Goal: Information Seeking & Learning: Learn about a topic

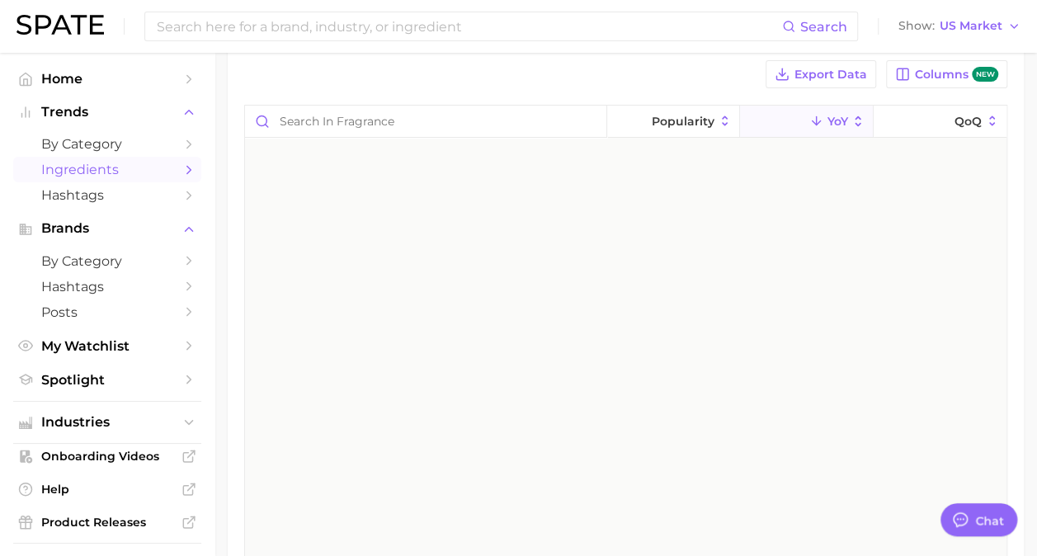
scroll to position [9562, 0]
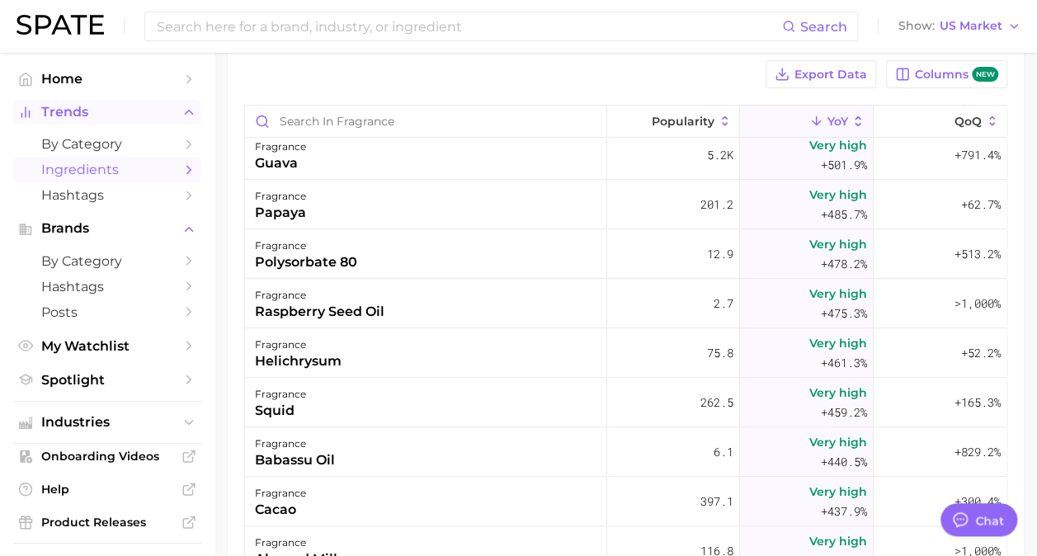
click at [165, 109] on button "Trends" at bounding box center [107, 112] width 188 height 25
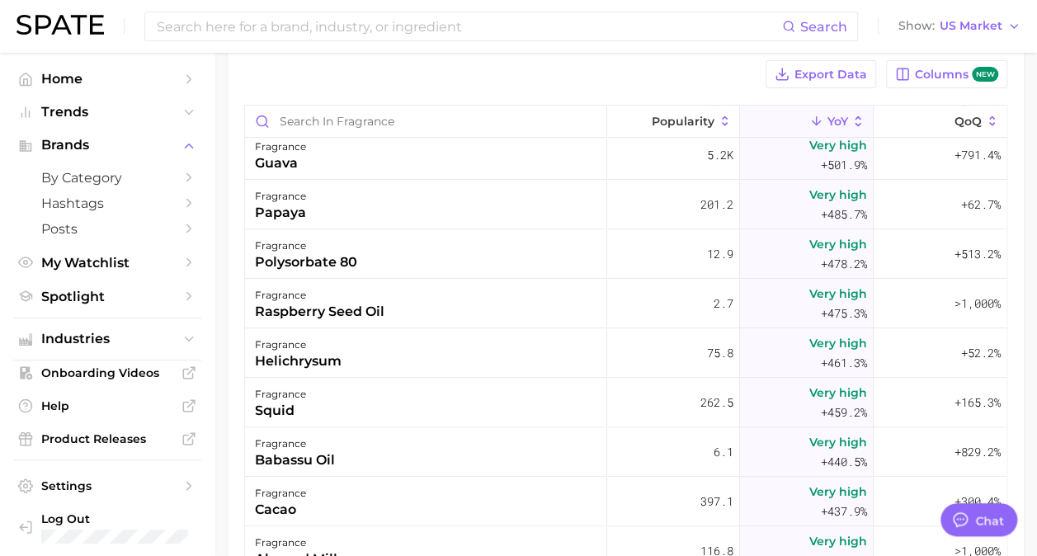
click at [71, 126] on ul "Home Trends Brands by Category Hashtags Posts My Watchlist Spotlight" at bounding box center [107, 187] width 188 height 243
click at [83, 295] on span "Spotlight" at bounding box center [107, 297] width 132 height 16
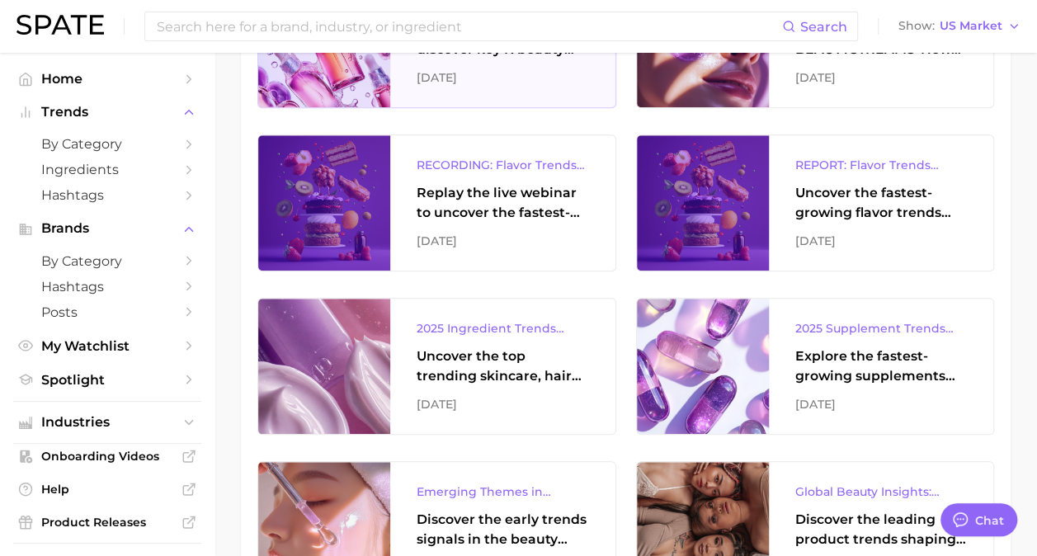
scroll to position [804, 0]
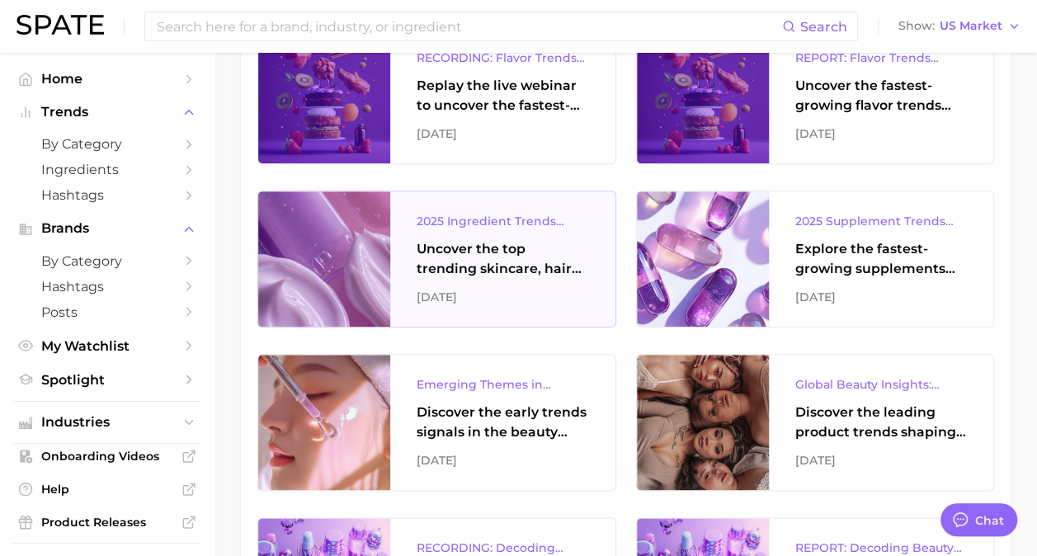
click at [357, 287] on div at bounding box center [324, 258] width 132 height 135
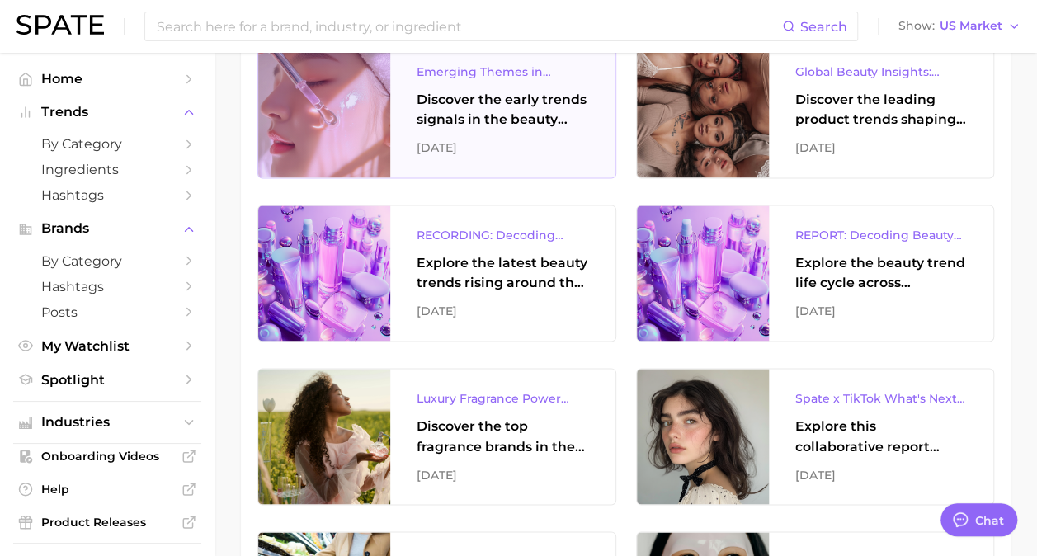
scroll to position [1118, 0]
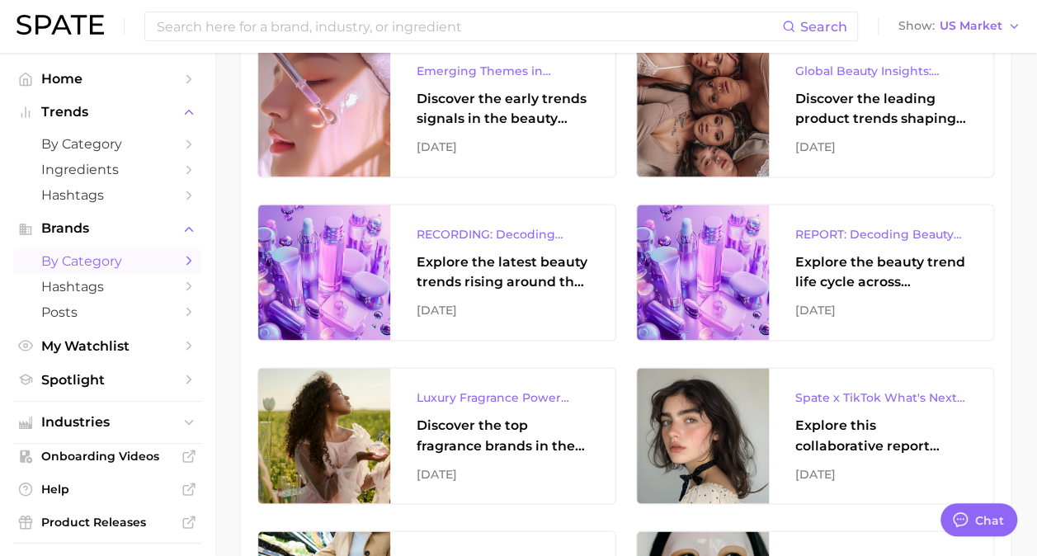
click at [182, 257] on icon "Sidebar" at bounding box center [189, 260] width 15 height 15
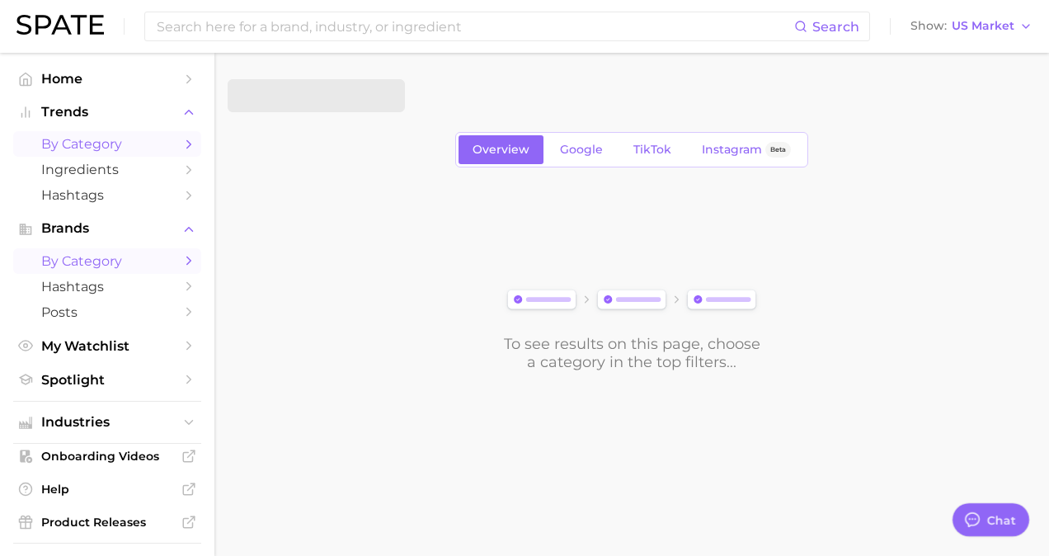
click at [182, 140] on icon "Sidebar" at bounding box center [189, 144] width 15 height 15
click at [106, 142] on span "by Category" at bounding box center [107, 144] width 132 height 16
click at [69, 81] on span "Home" at bounding box center [107, 79] width 132 height 16
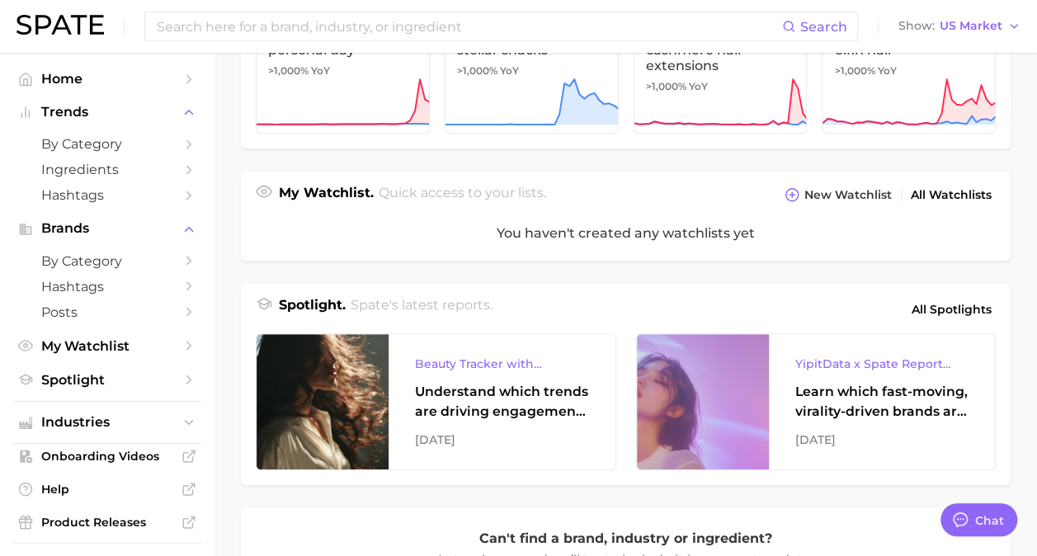
scroll to position [548, 0]
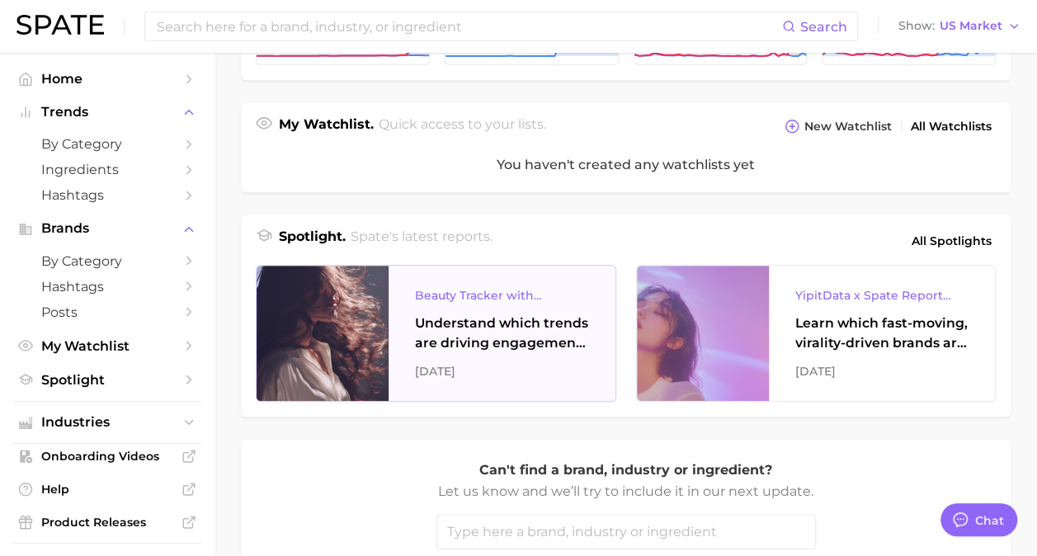
click at [493, 339] on div "Understand which trends are driving engagement across platforms in the skin, ha…" at bounding box center [502, 334] width 174 height 40
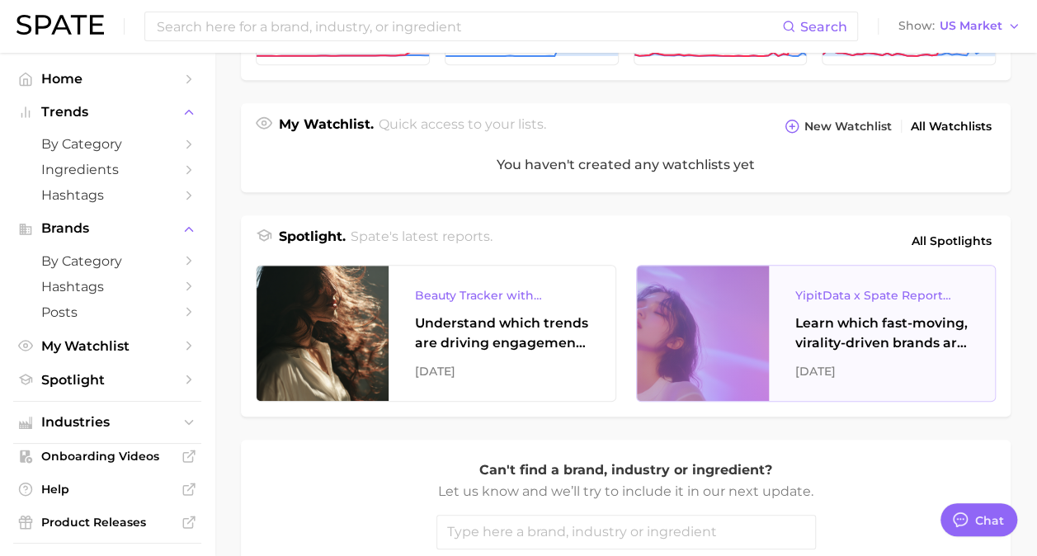
click at [882, 371] on div "[DATE]" at bounding box center [882, 371] width 174 height 20
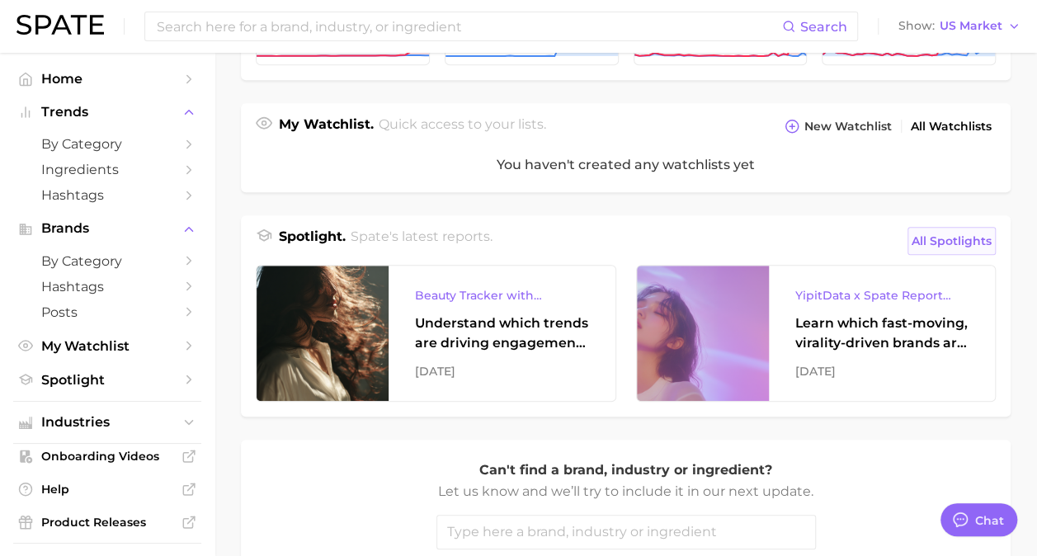
click at [960, 246] on span "All Spotlights" at bounding box center [952, 241] width 80 height 20
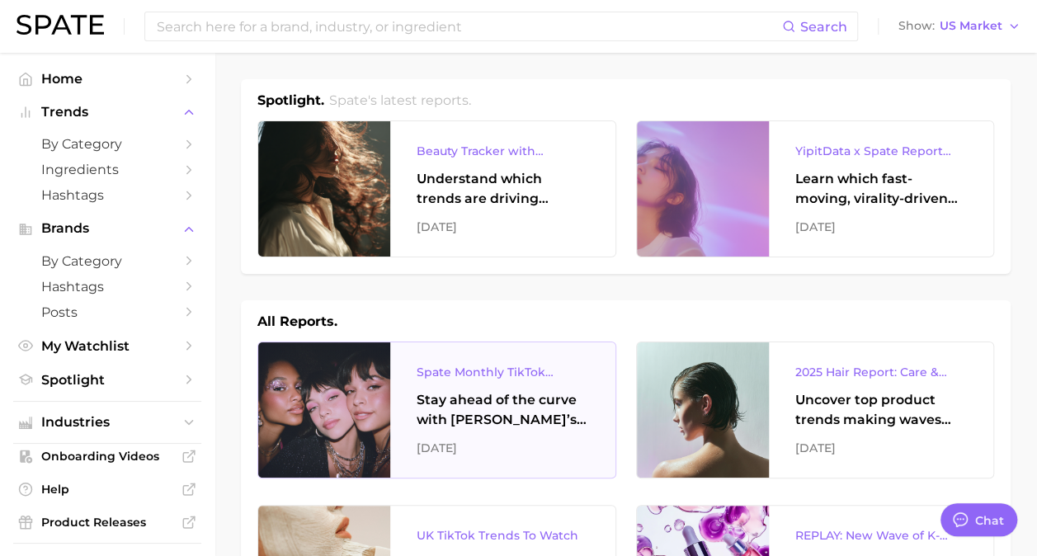
click at [486, 453] on div "[DATE]" at bounding box center [503, 448] width 172 height 20
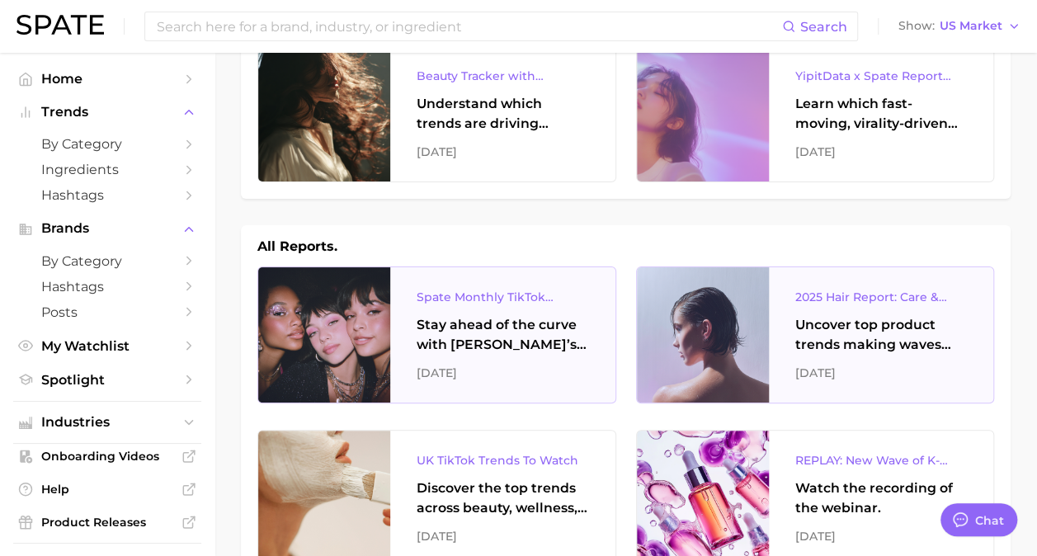
scroll to position [165, 0]
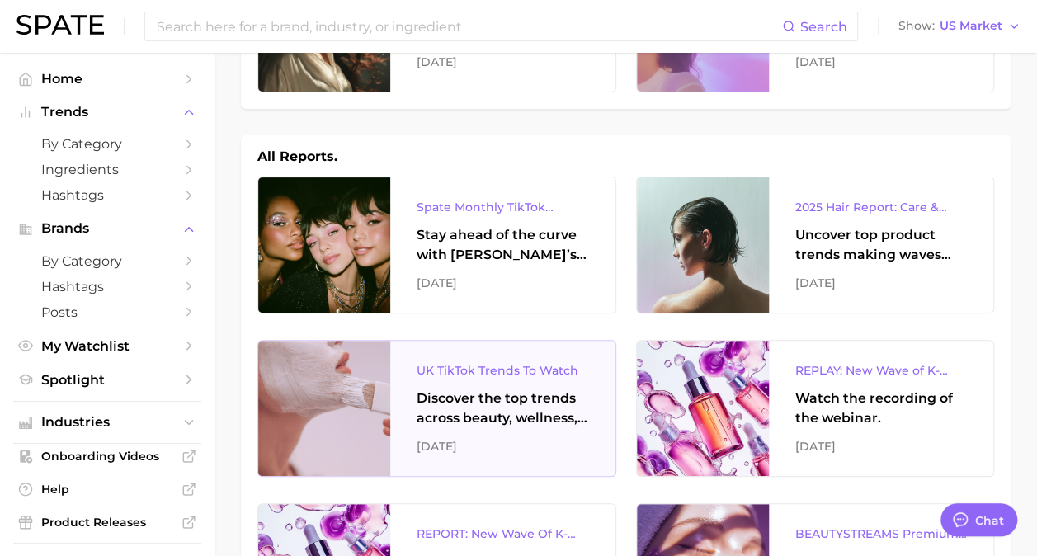
click at [526, 429] on div "UK TikTok Trends To Watch Discover the top trends across beauty, wellness, and …" at bounding box center [502, 408] width 225 height 135
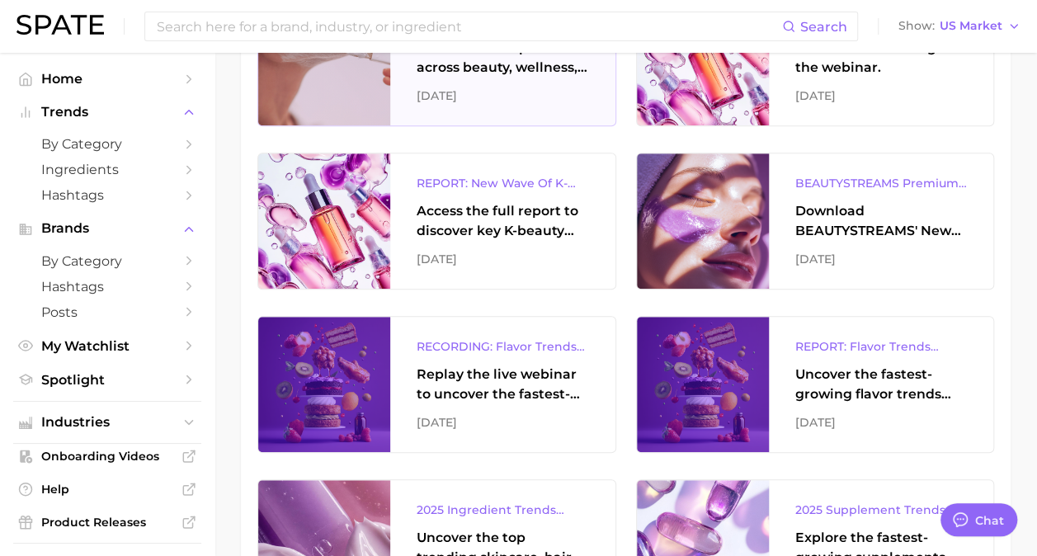
scroll to position [664, 0]
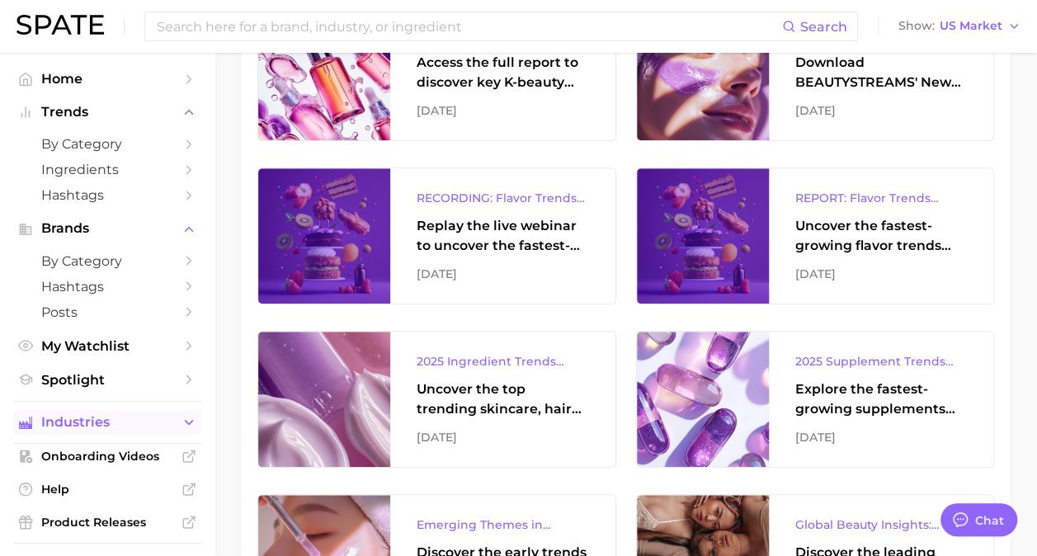
click at [182, 417] on icon "Sidebar" at bounding box center [189, 422] width 15 height 15
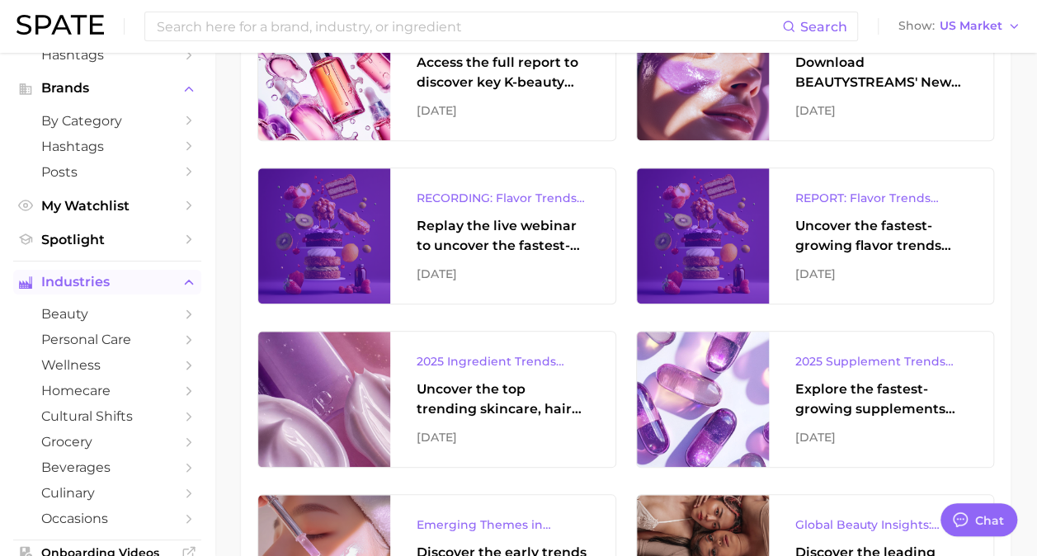
scroll to position [149, 0]
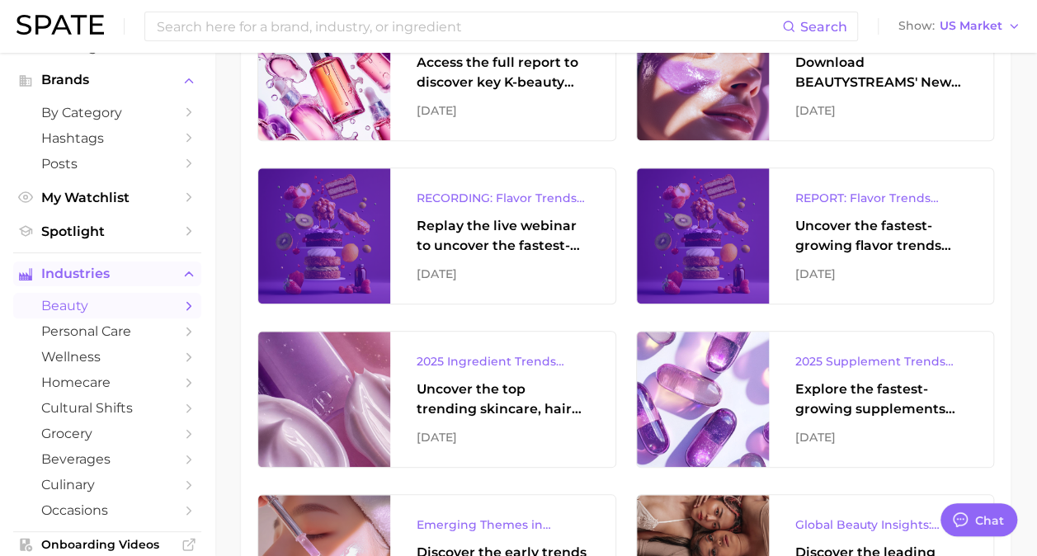
click at [182, 306] on icon "Sidebar" at bounding box center [189, 306] width 15 height 15
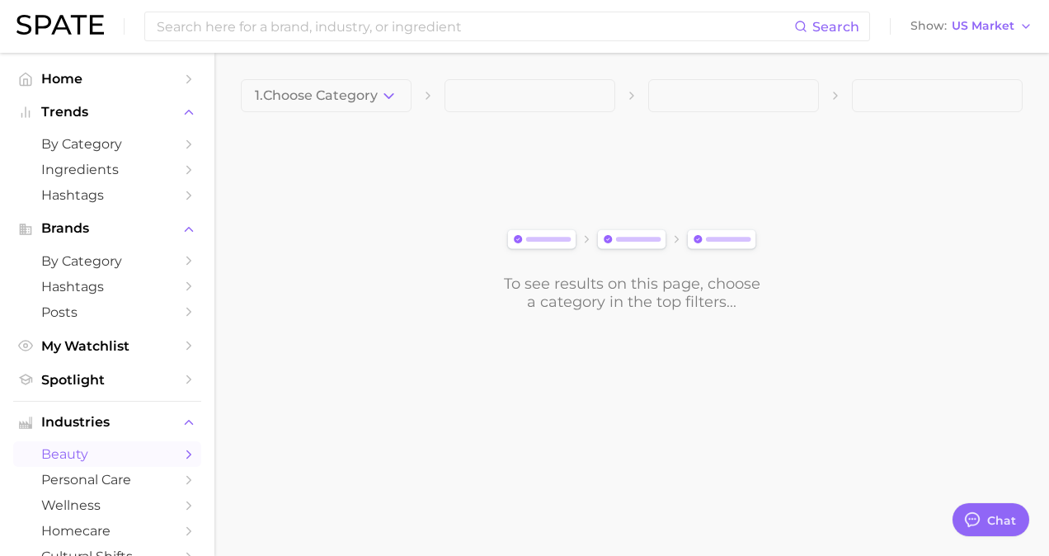
click at [343, 112] on div "1. Choose Category To see results on this page, choose a category in the top fi…" at bounding box center [632, 195] width 782 height 232
click at [336, 109] on button "1. Choose Category" at bounding box center [326, 95] width 171 height 33
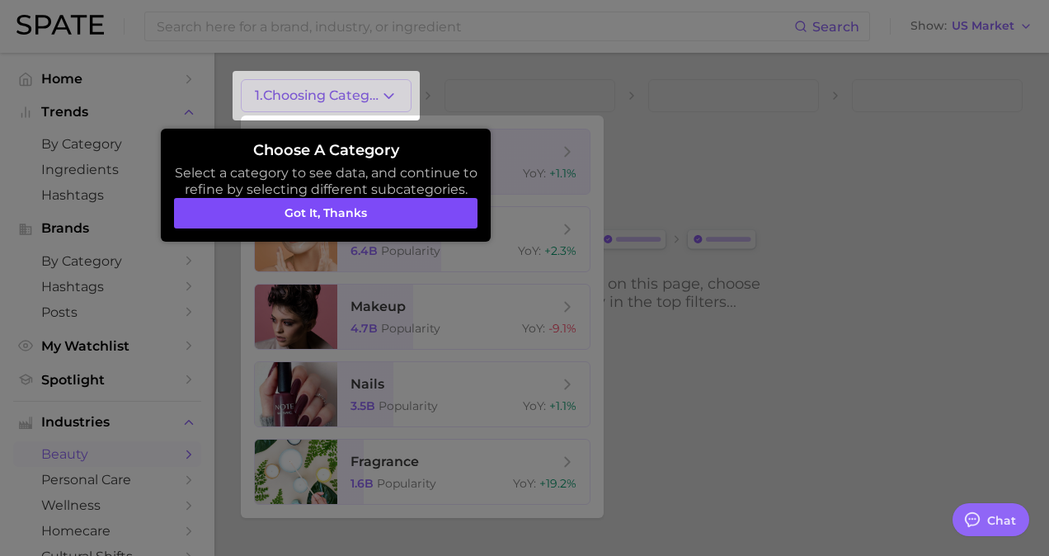
click at [339, 218] on button "Got it, thanks" at bounding box center [326, 213] width 304 height 31
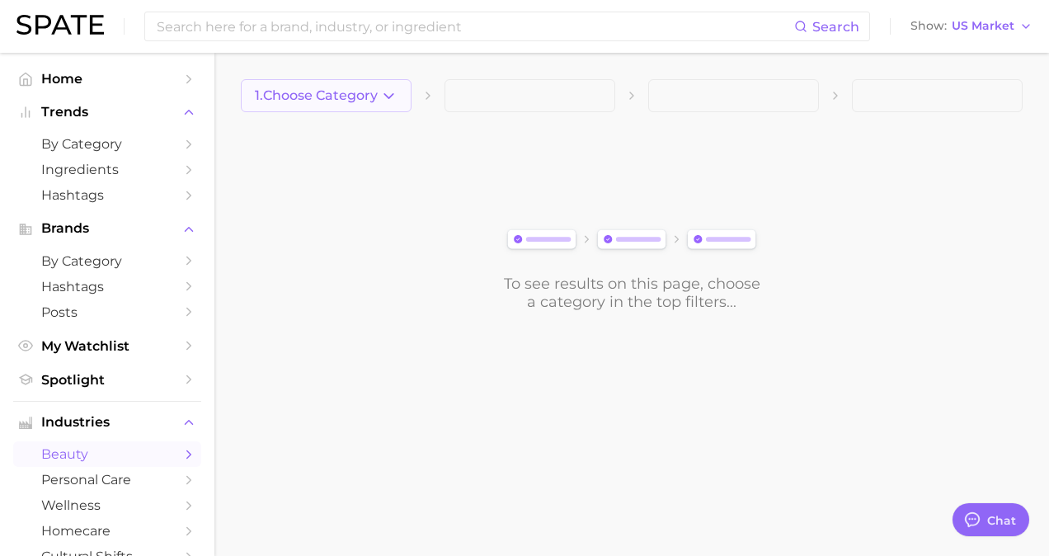
click at [310, 94] on span "1. Choose Category" at bounding box center [316, 95] width 123 height 15
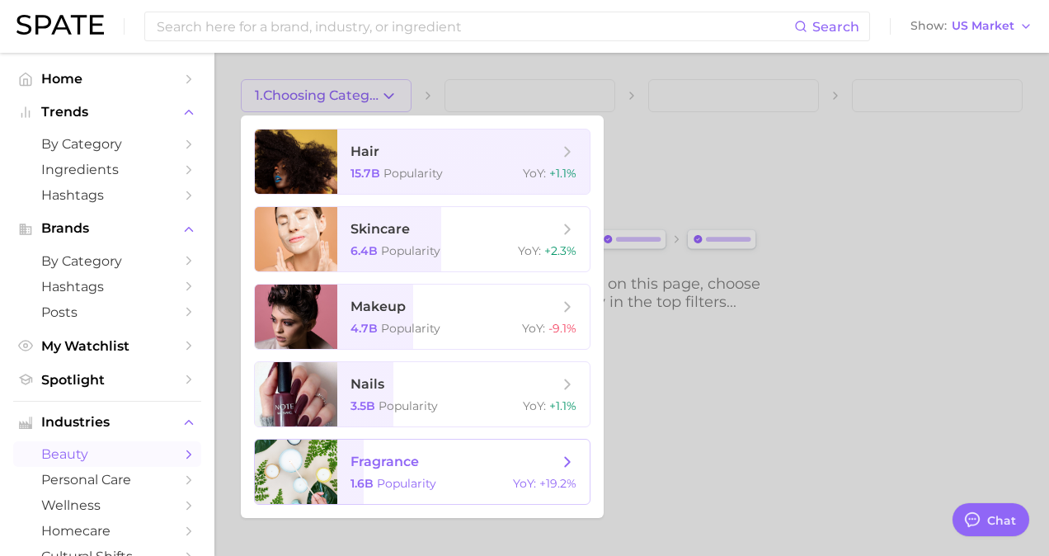
click at [333, 487] on div at bounding box center [296, 472] width 83 height 64
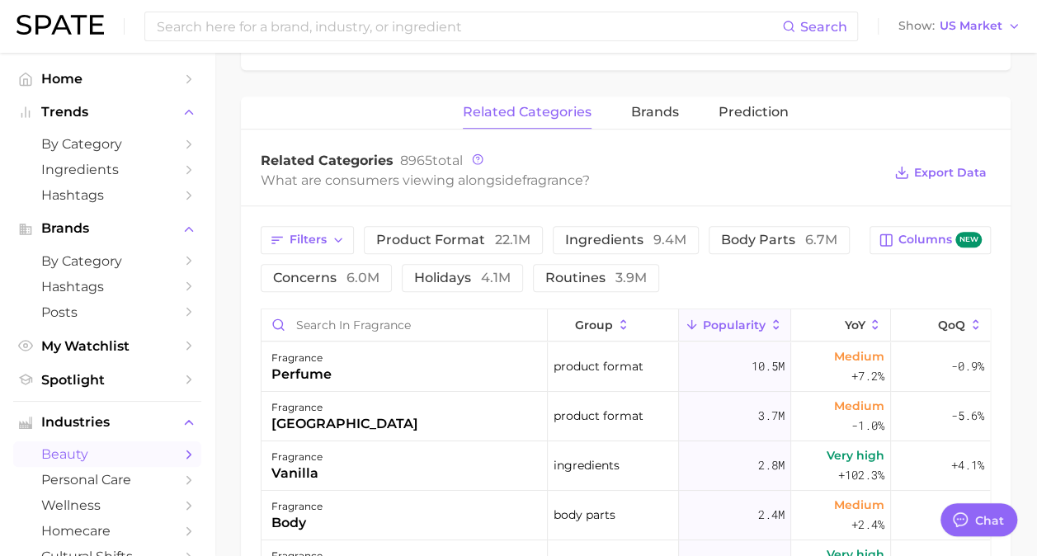
scroll to position [489, 0]
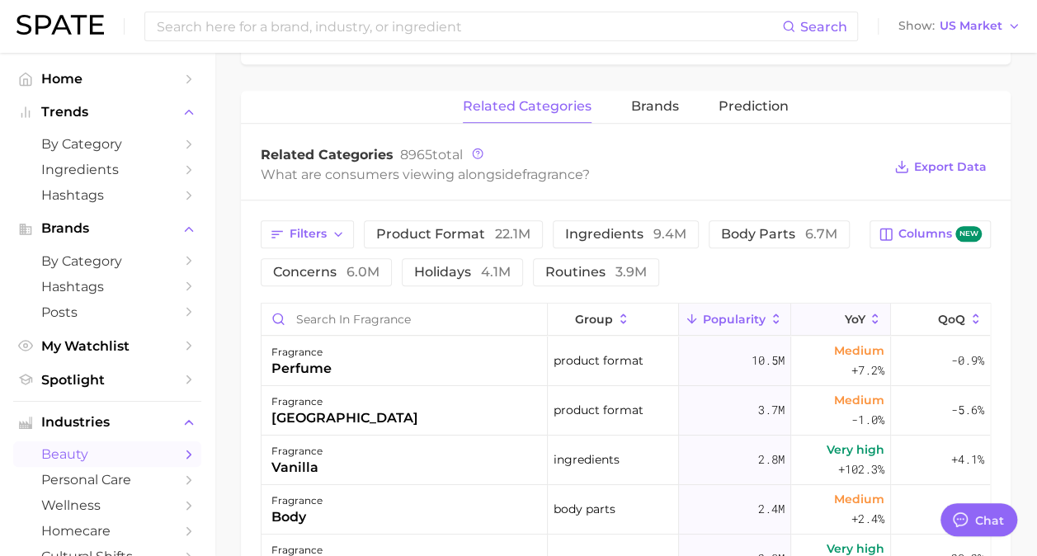
click at [810, 314] on button "YoY" at bounding box center [840, 320] width 99 height 32
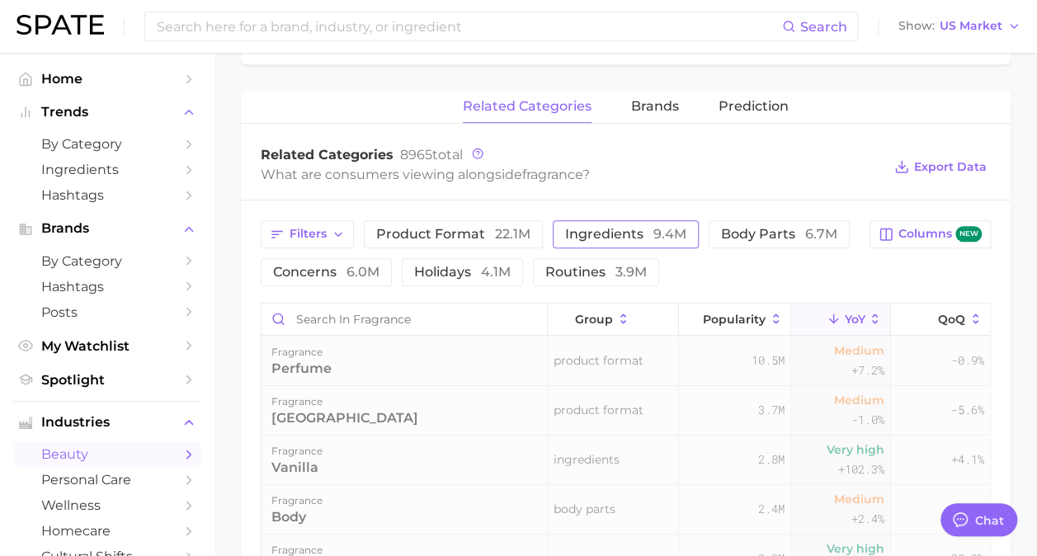
click at [635, 228] on span "ingredients 9.4m" at bounding box center [625, 234] width 121 height 13
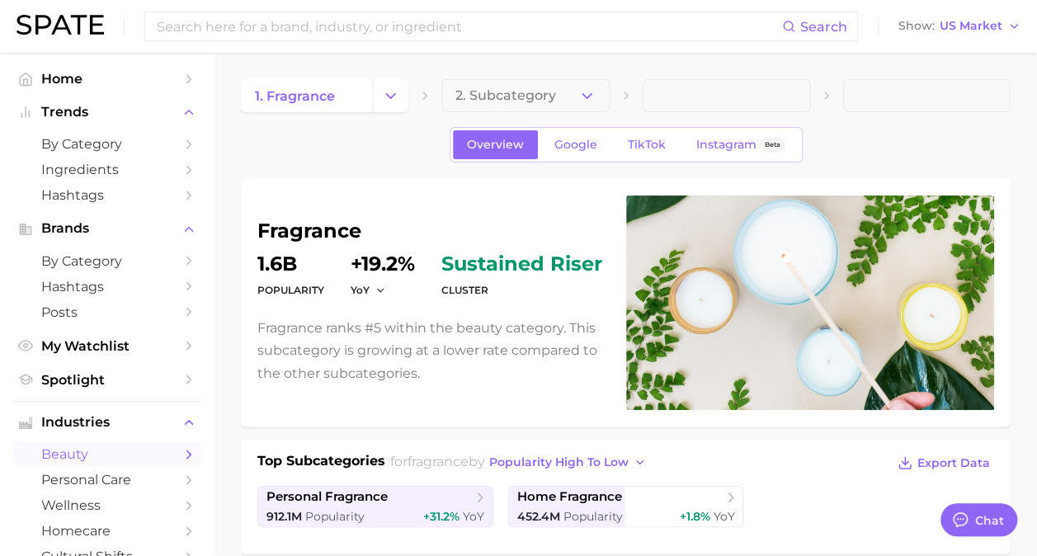
scroll to position [185, 0]
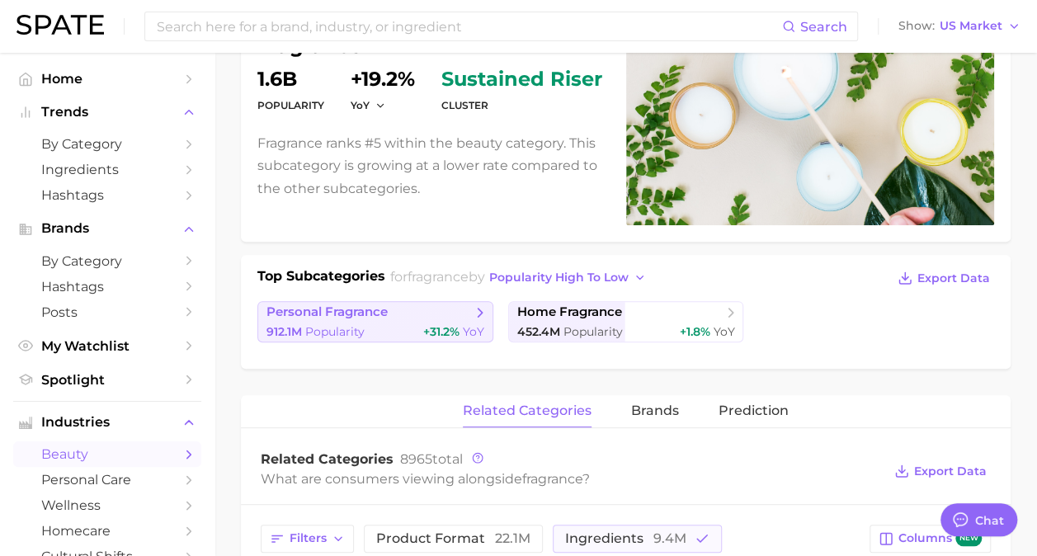
click at [398, 321] on link "personal fragrance 912.1m Popularity +31.2% YoY" at bounding box center [375, 321] width 236 height 41
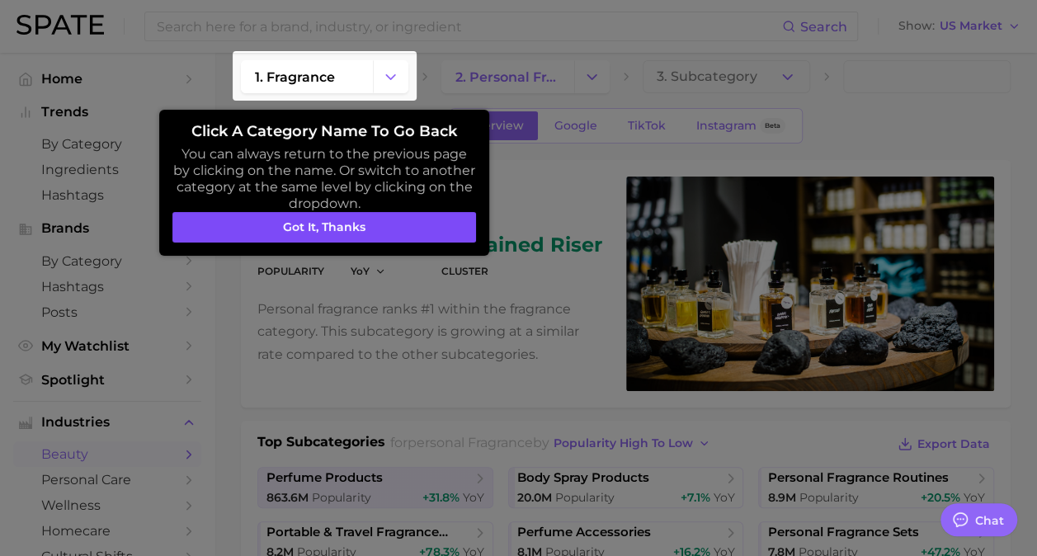
click at [396, 221] on button "Got it, thanks" at bounding box center [324, 227] width 304 height 31
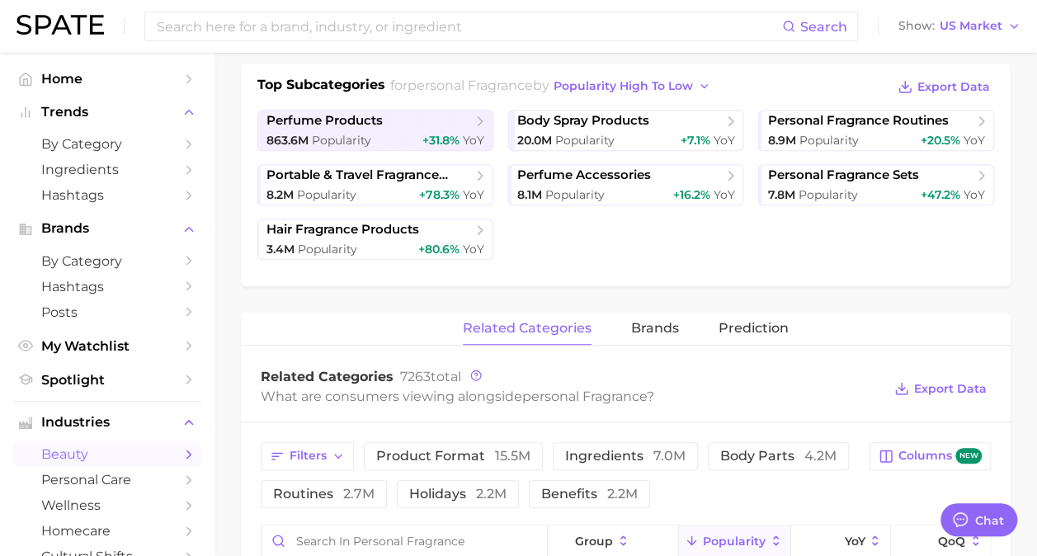
scroll to position [377, 0]
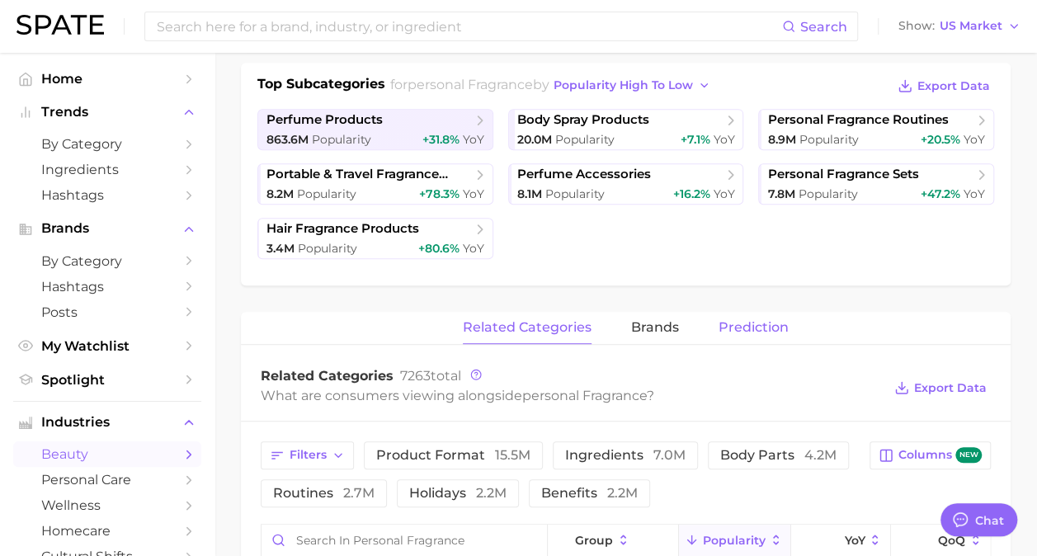
click at [738, 332] on span "Prediction" at bounding box center [754, 327] width 70 height 15
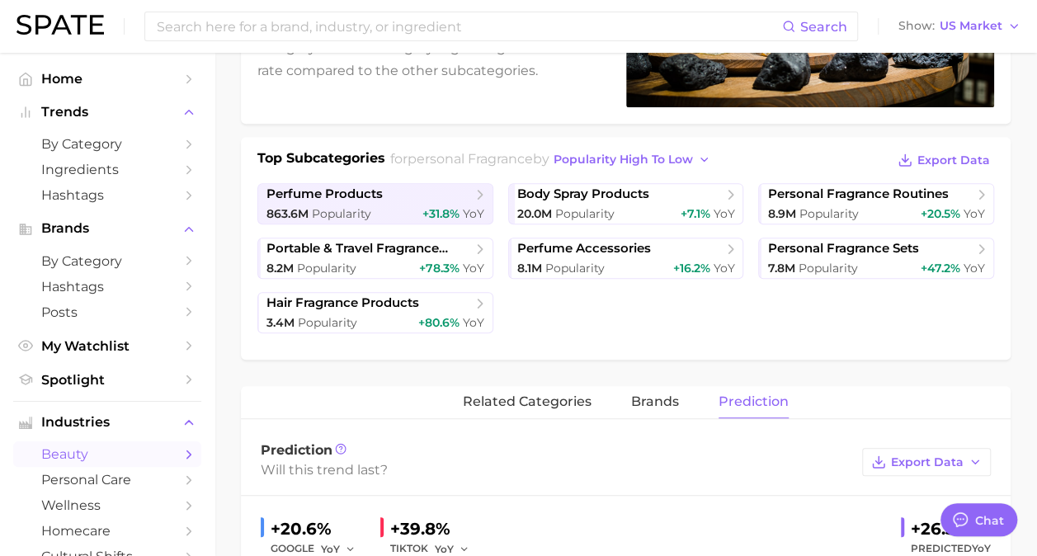
scroll to position [346, 0]
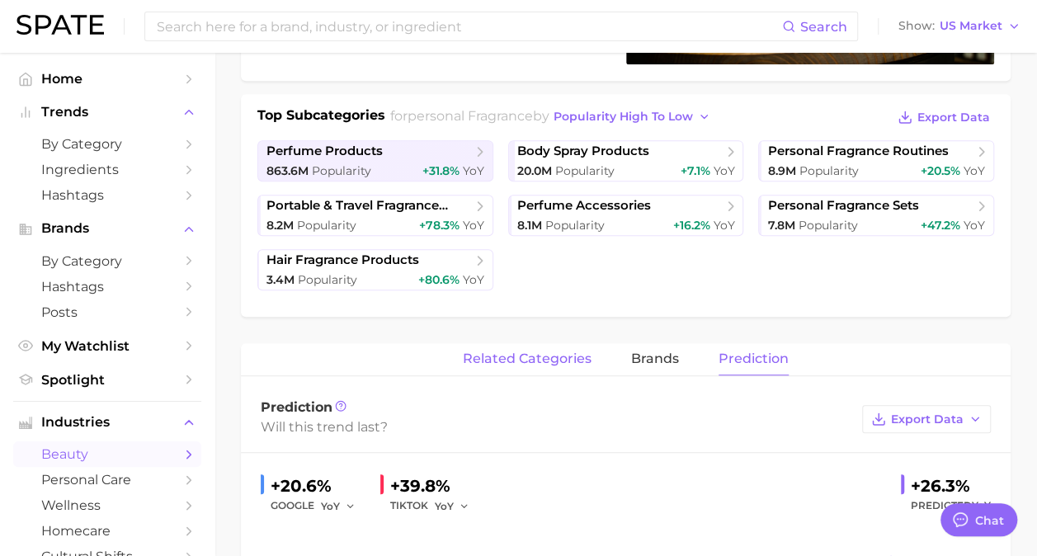
click at [531, 357] on span "related categories" at bounding box center [527, 358] width 129 height 15
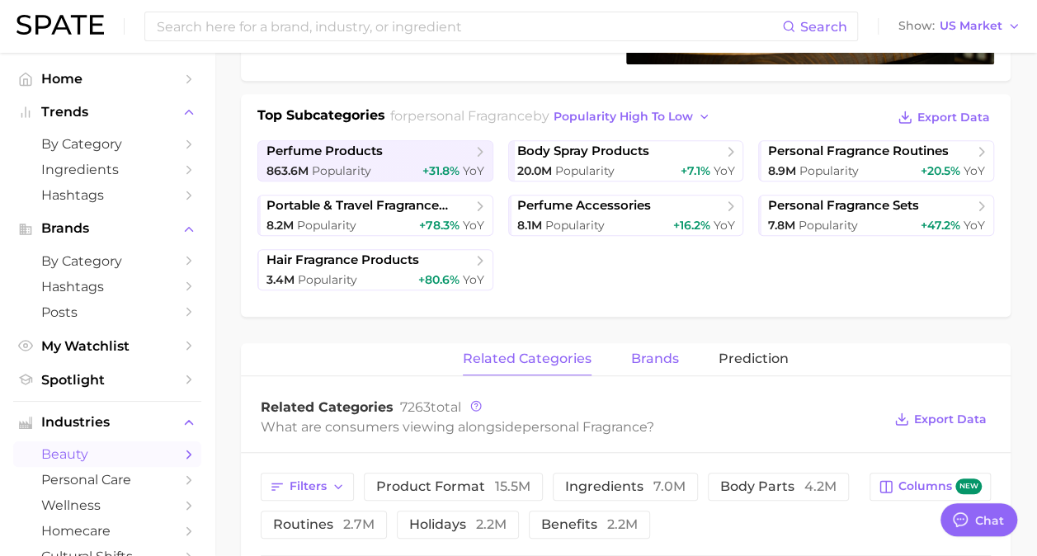
click at [638, 351] on span "brands" at bounding box center [655, 358] width 48 height 15
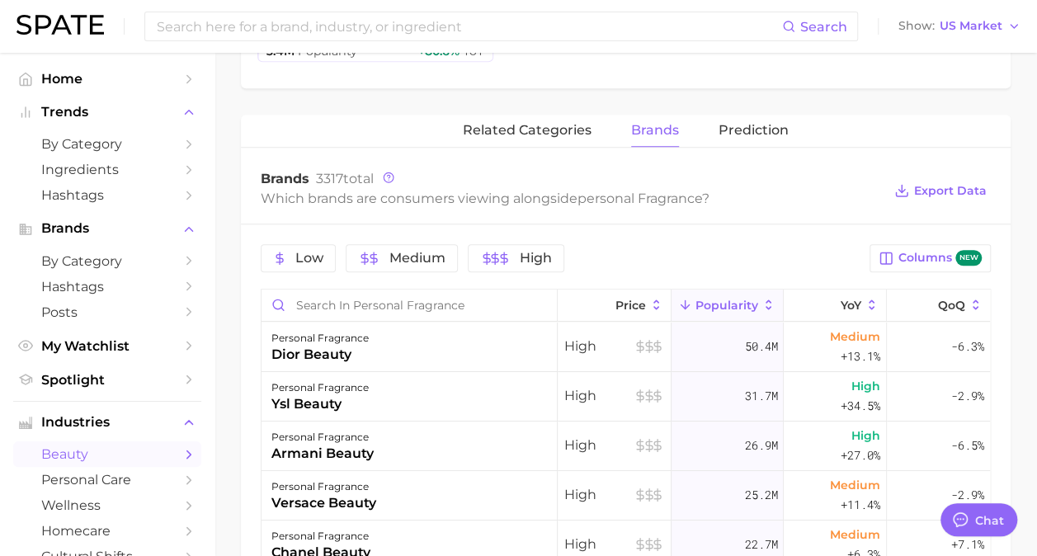
scroll to position [573, 0]
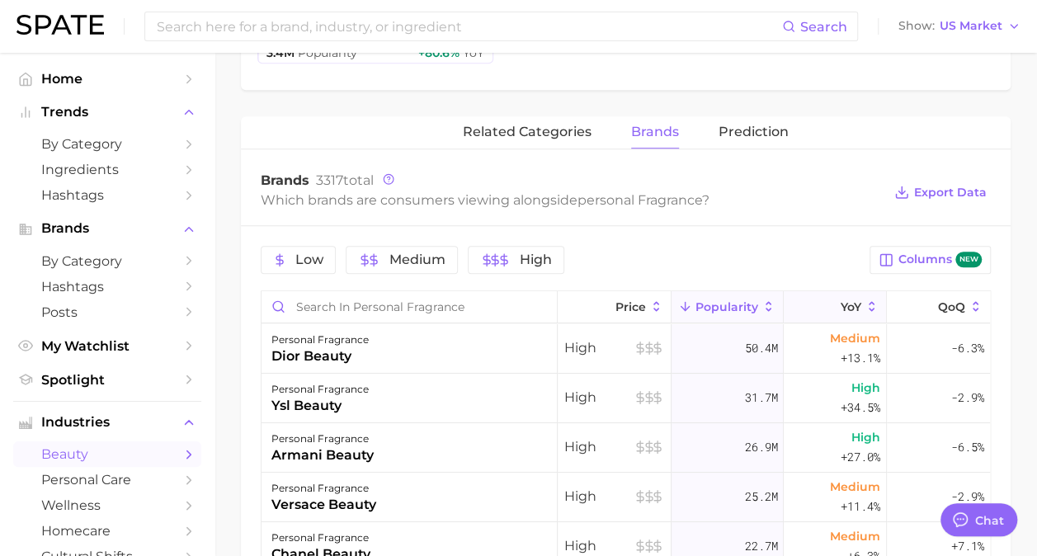
click at [853, 309] on button "YoY" at bounding box center [835, 307] width 103 height 32
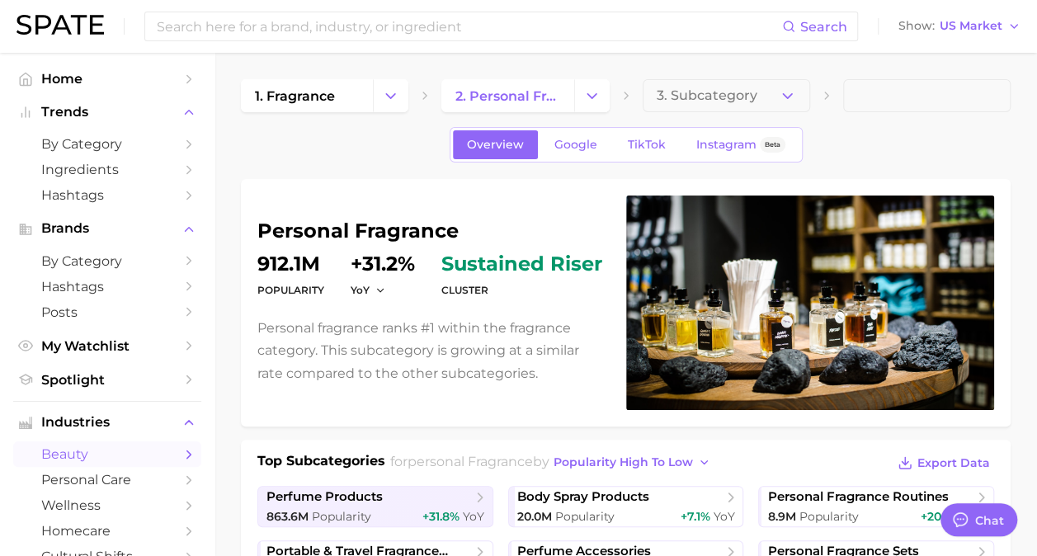
scroll to position [140, 0]
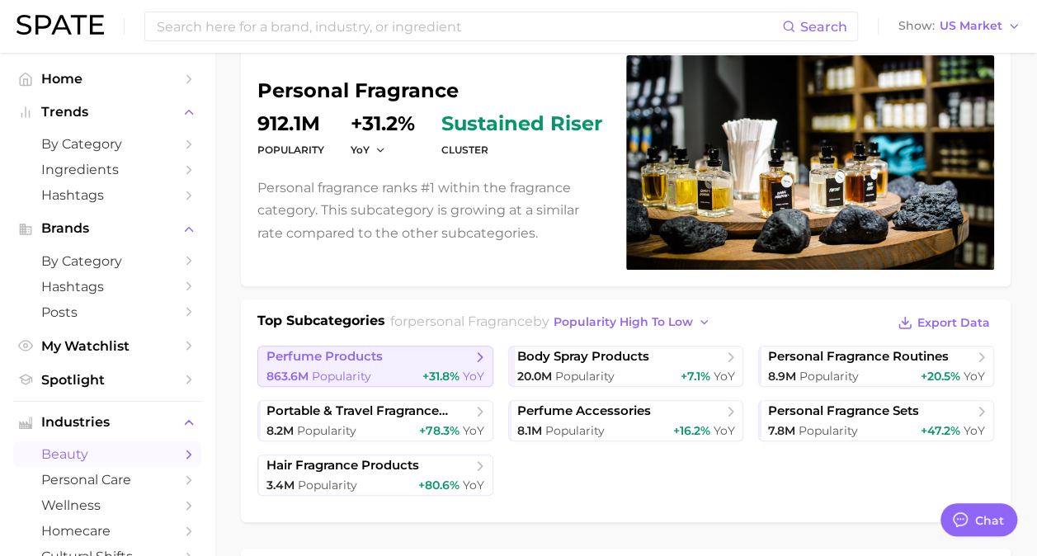
click at [480, 349] on icon at bounding box center [480, 357] width 17 height 17
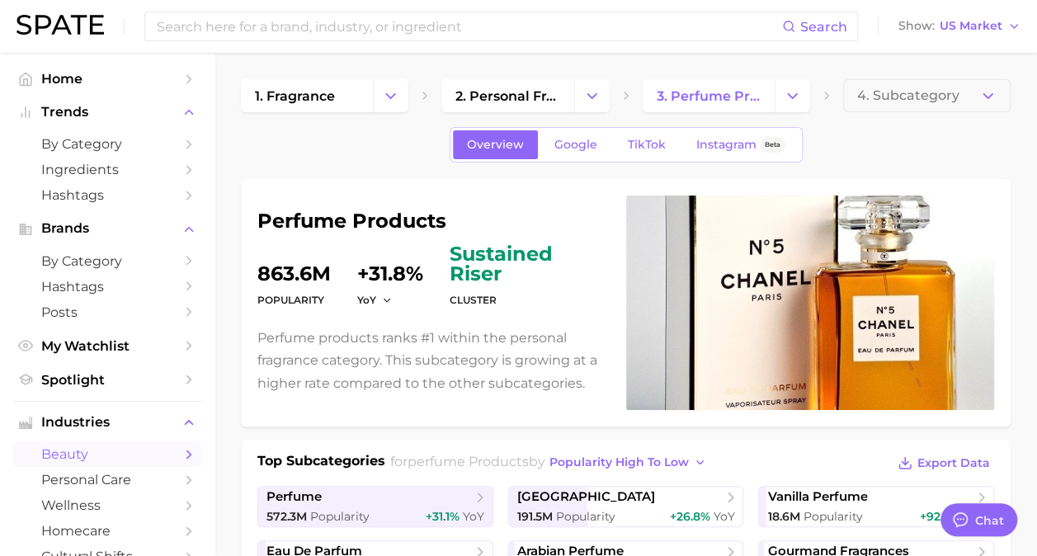
scroll to position [158, 0]
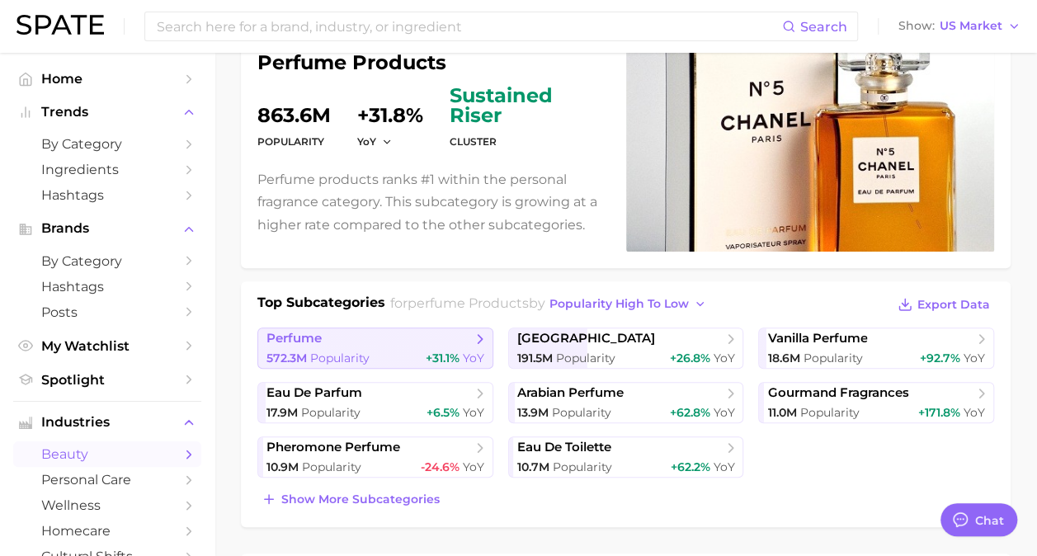
click at [471, 342] on span "perfume" at bounding box center [368, 339] width 205 height 17
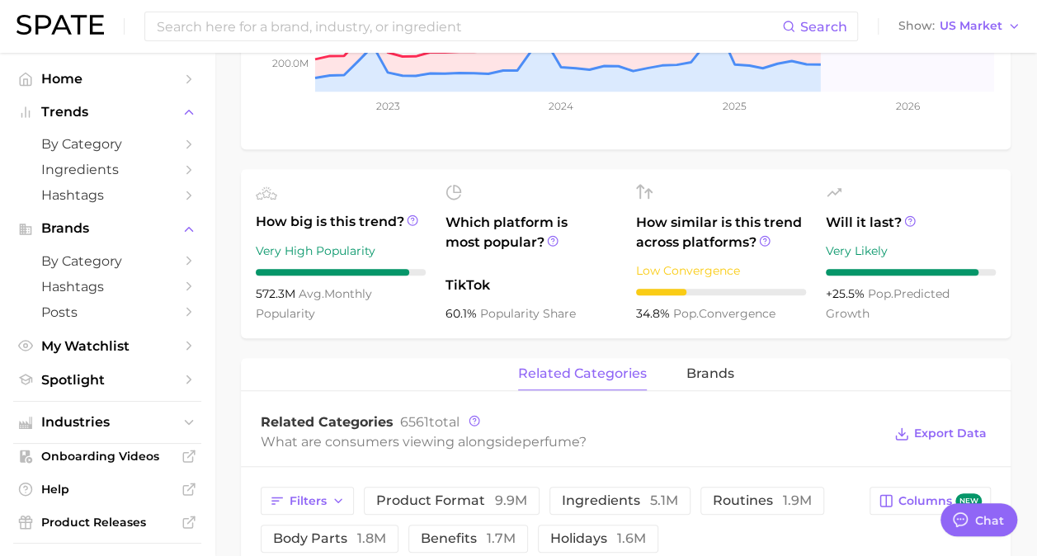
scroll to position [758, 0]
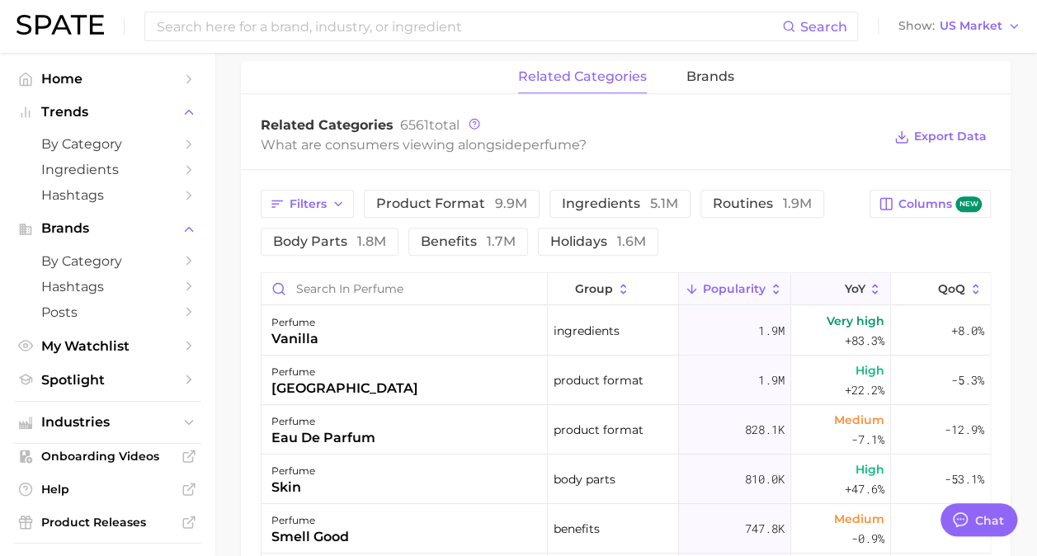
click at [846, 289] on span "YoY" at bounding box center [854, 288] width 21 height 13
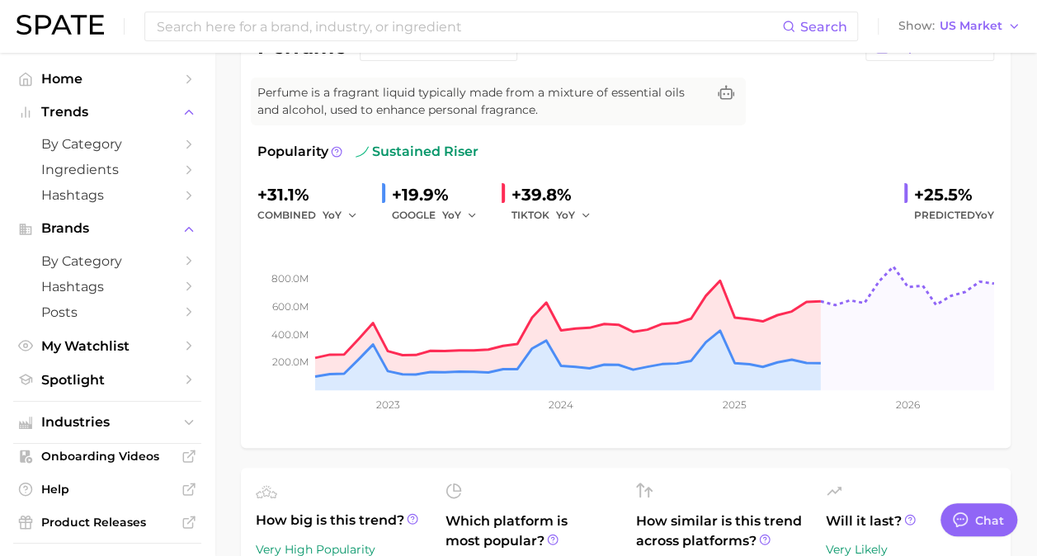
scroll to position [0, 0]
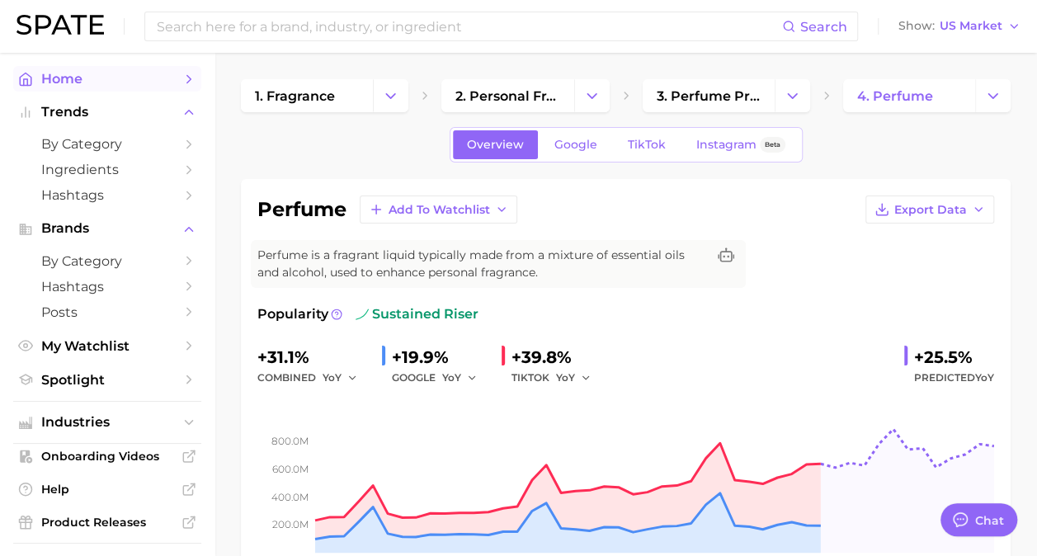
click at [71, 81] on span "Home" at bounding box center [107, 79] width 132 height 16
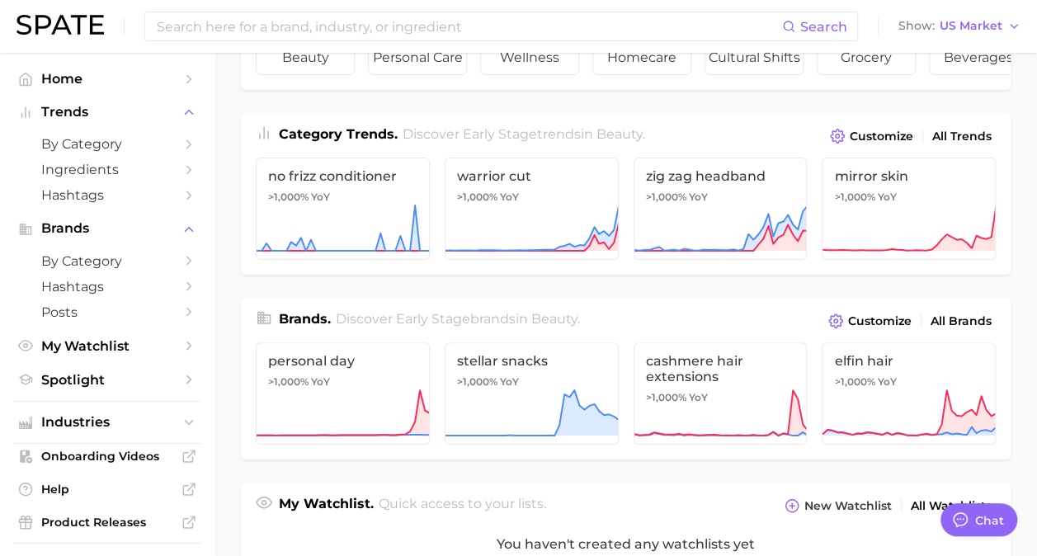
scroll to position [169, 0]
click at [868, 143] on span "Customize" at bounding box center [882, 136] width 64 height 14
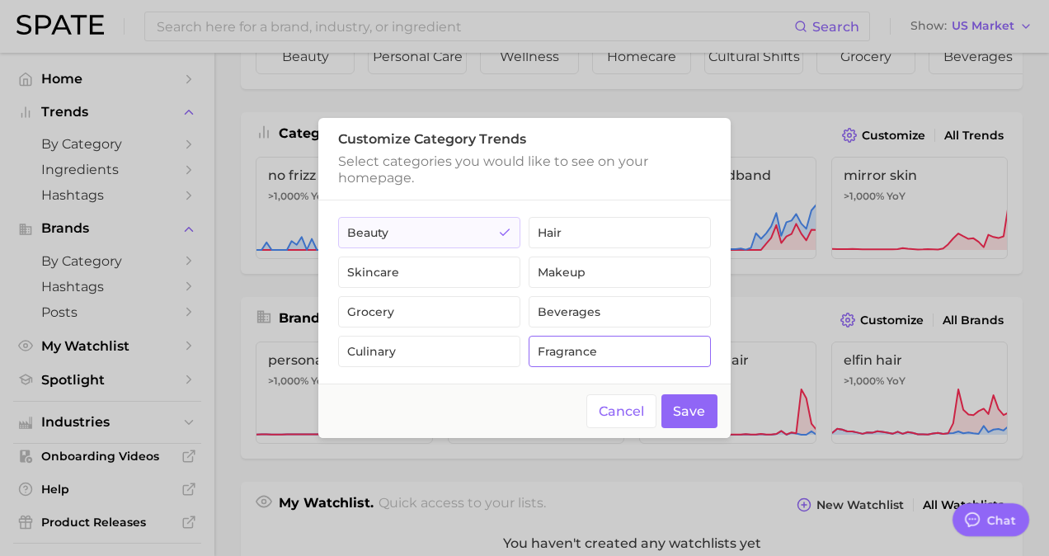
click at [548, 365] on button "fragrance" at bounding box center [620, 351] width 182 height 31
click at [686, 411] on button "Save" at bounding box center [690, 411] width 57 height 34
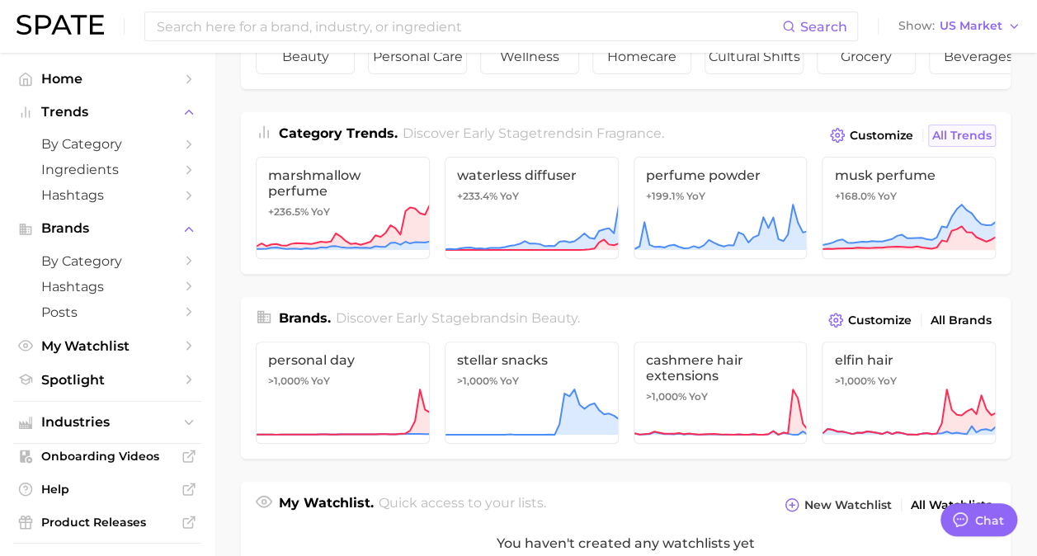
click at [975, 143] on span "All Trends" at bounding box center [961, 136] width 59 height 14
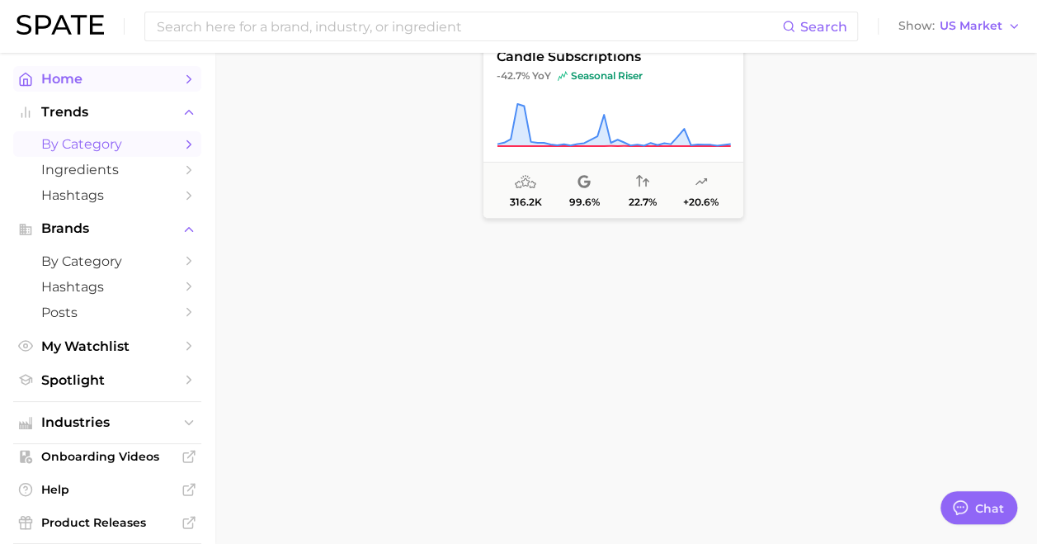
click at [43, 91] on link "Home" at bounding box center [107, 79] width 188 height 26
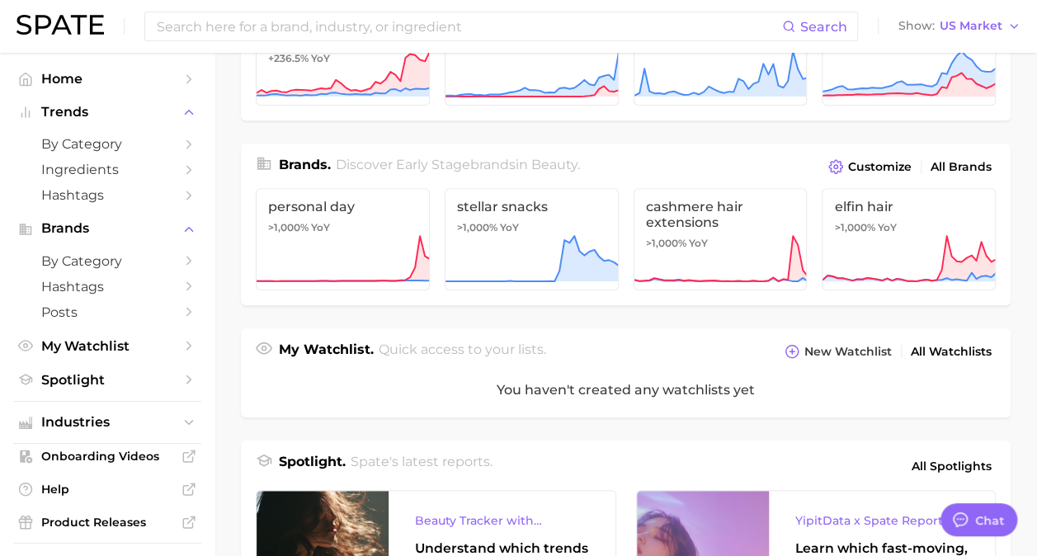
scroll to position [324, 0]
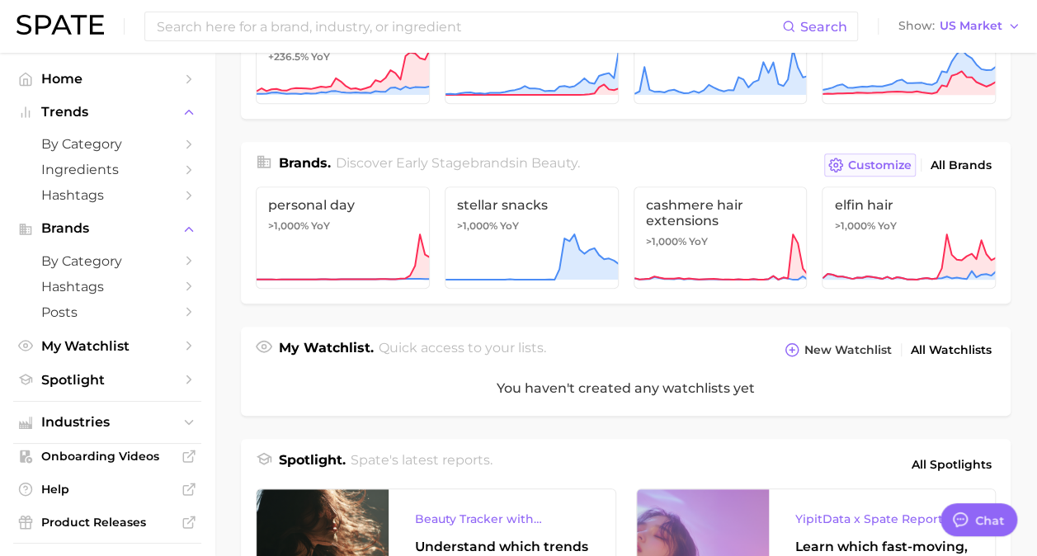
click at [872, 172] on span "Customize" at bounding box center [880, 165] width 64 height 14
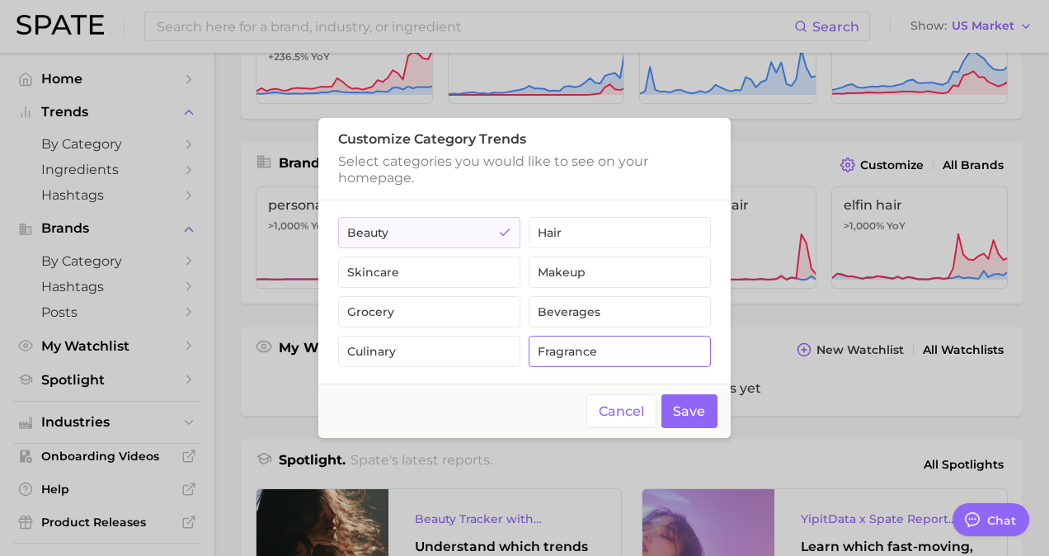
click at [573, 342] on button "fragrance" at bounding box center [620, 351] width 182 height 31
click at [686, 414] on button "Save" at bounding box center [690, 411] width 57 height 34
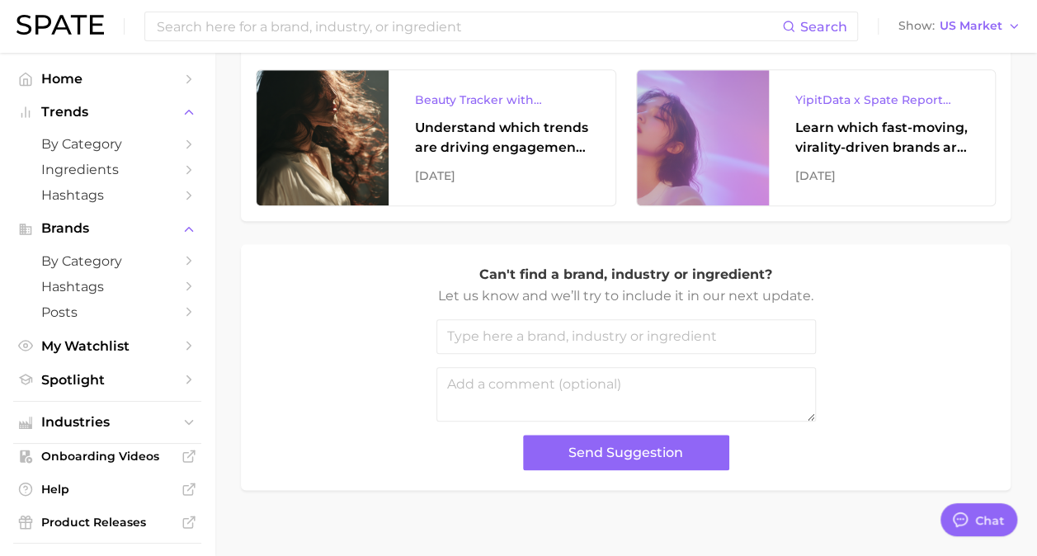
scroll to position [728, 0]
